Goal: Check status: Check status

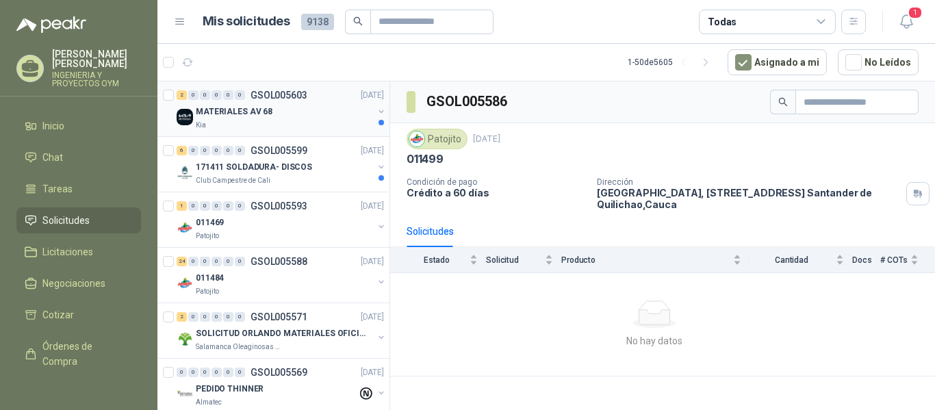
click at [321, 120] on div "Kia" at bounding box center [284, 125] width 177 height 11
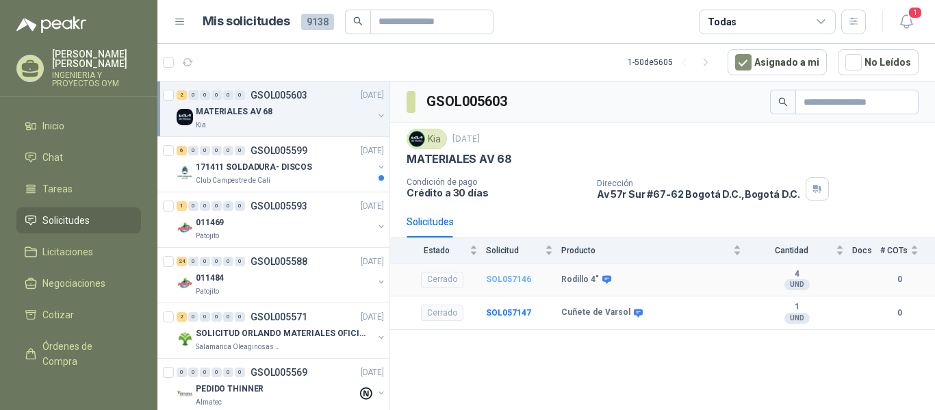
click at [515, 282] on b "SOL057146" at bounding box center [508, 279] width 45 height 10
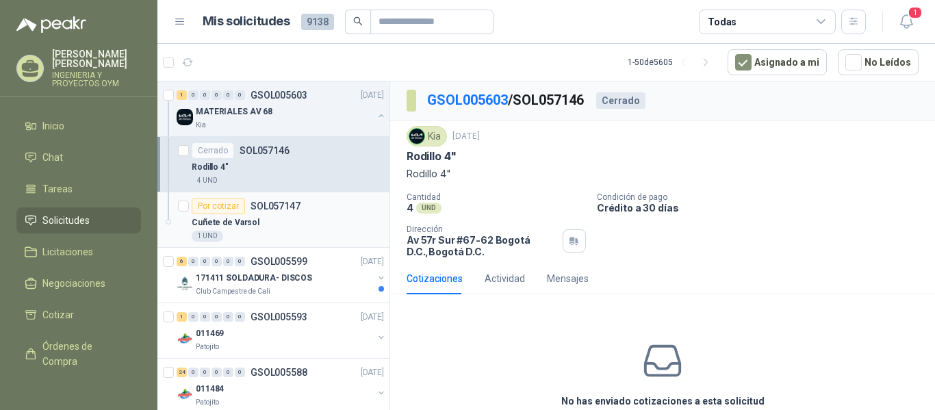
click at [246, 232] on div "1 UND" at bounding box center [288, 236] width 192 height 11
